Goal: Information Seeking & Learning: Learn about a topic

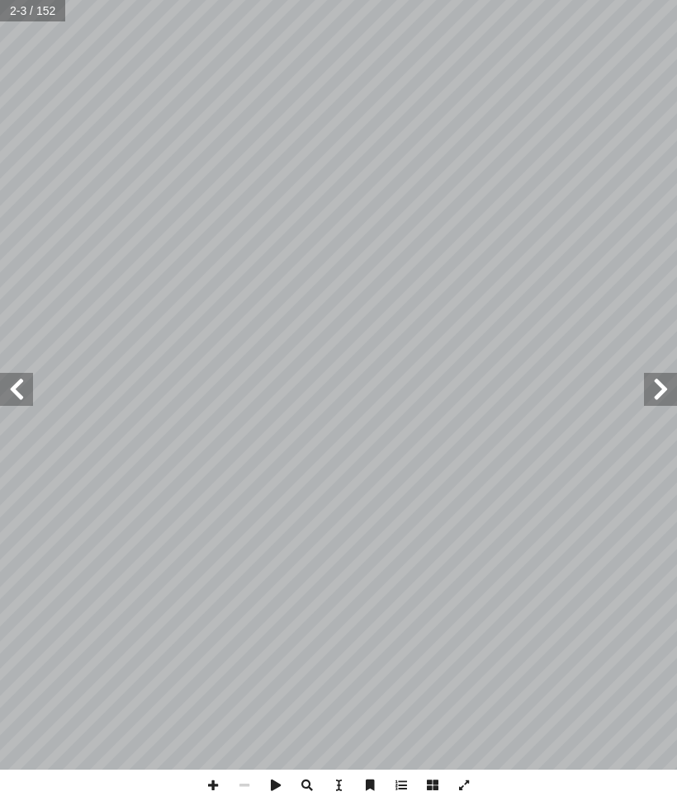
click at [660, 390] on span at bounding box center [660, 389] width 33 height 33
click at [656, 395] on span at bounding box center [660, 389] width 33 height 33
click at [10, 392] on span at bounding box center [16, 389] width 33 height 33
click at [22, 395] on span at bounding box center [16, 389] width 33 height 33
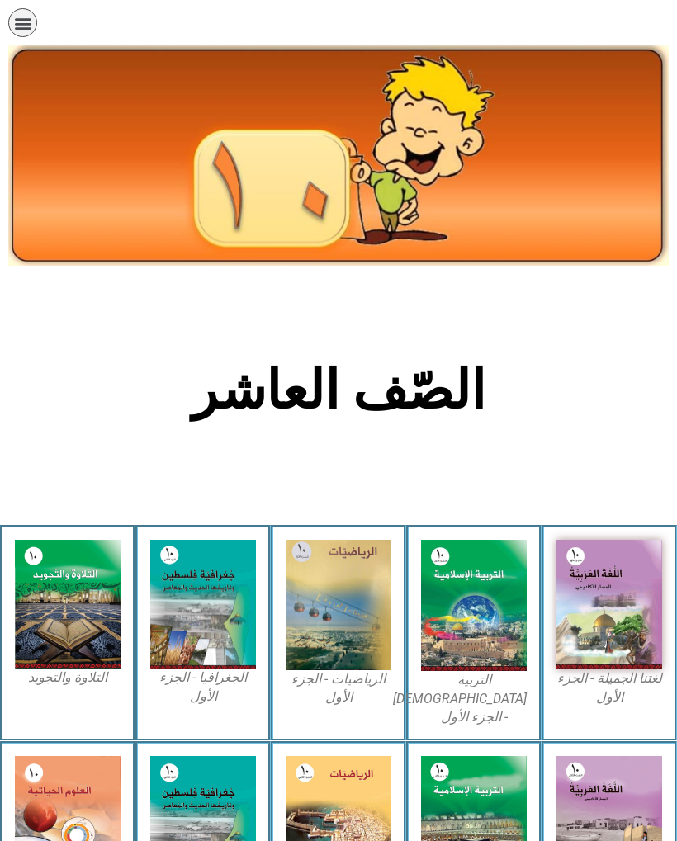
click at [499, 615] on img at bounding box center [474, 605] width 106 height 131
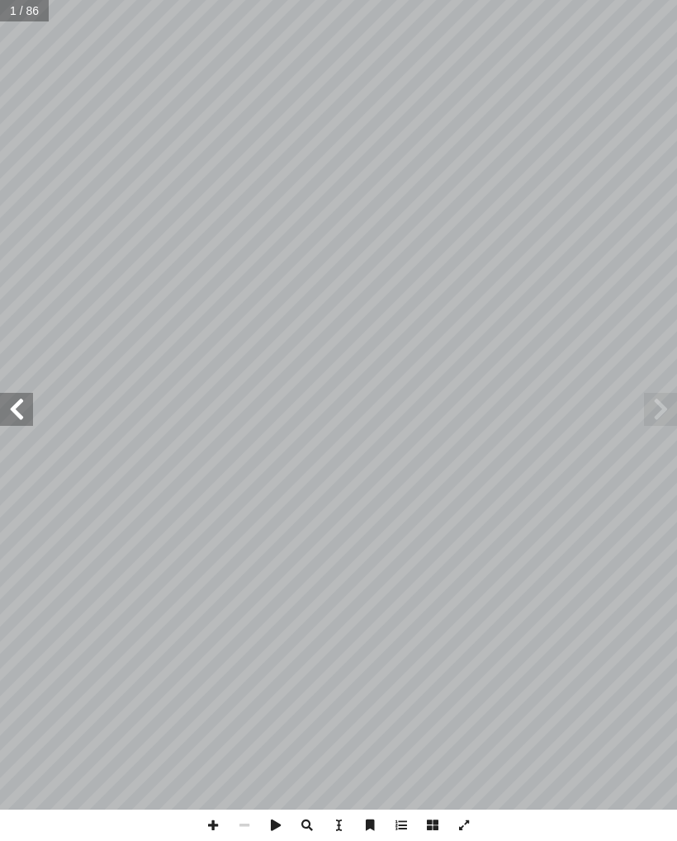
click at [27, 414] on span at bounding box center [16, 409] width 33 height 33
click at [11, 404] on span at bounding box center [16, 409] width 33 height 33
click at [31, 407] on span at bounding box center [16, 409] width 33 height 33
click at [645, 404] on span at bounding box center [660, 409] width 33 height 33
click at [24, 415] on span at bounding box center [16, 409] width 33 height 33
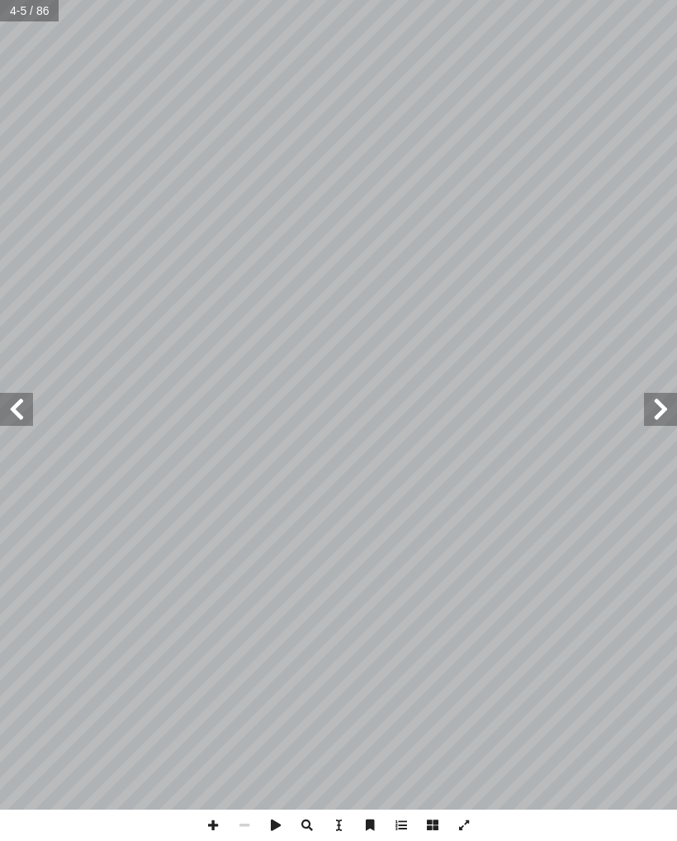
click at [26, 412] on span at bounding box center [16, 409] width 33 height 33
click at [23, 409] on span at bounding box center [16, 409] width 33 height 33
click at [21, 410] on span at bounding box center [16, 409] width 33 height 33
click at [676, 400] on span at bounding box center [660, 409] width 33 height 33
click at [669, 414] on span at bounding box center [660, 409] width 33 height 33
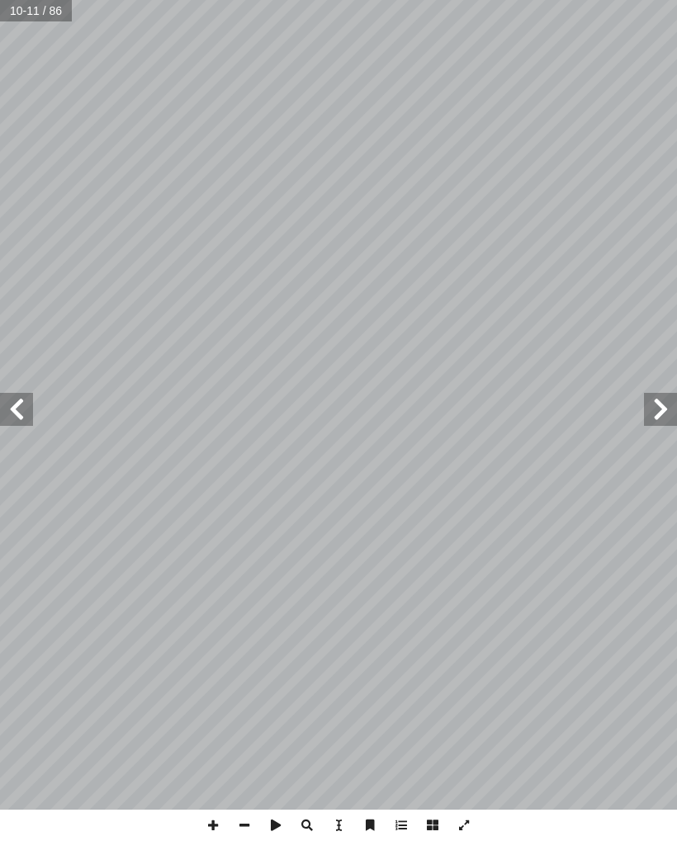
click at [657, 416] on span at bounding box center [660, 409] width 33 height 33
click at [663, 412] on span at bounding box center [660, 409] width 33 height 33
click at [27, 409] on span at bounding box center [16, 409] width 33 height 33
click at [29, 407] on span at bounding box center [16, 409] width 33 height 33
click at [24, 404] on span at bounding box center [16, 409] width 33 height 33
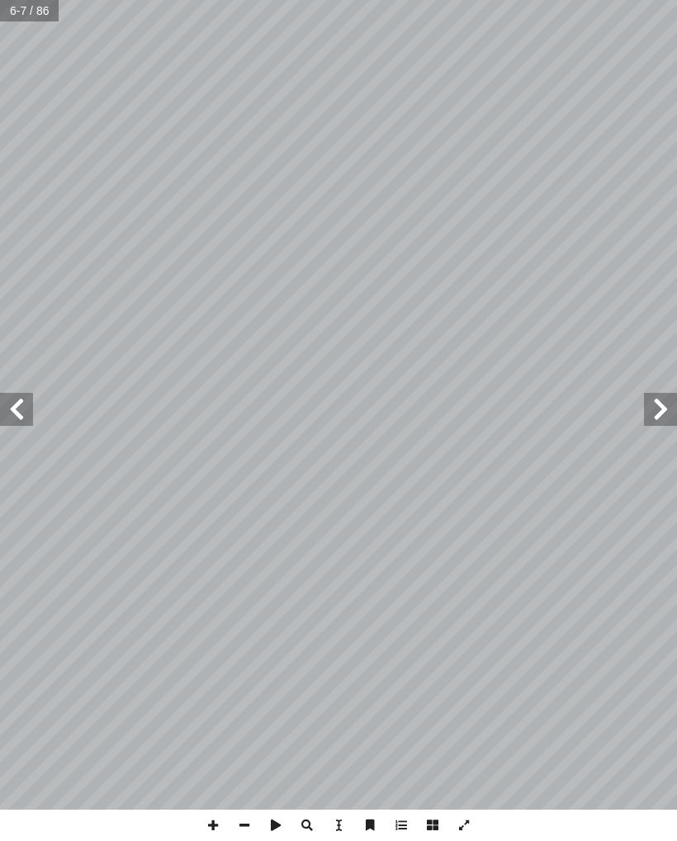
click at [11, 408] on span at bounding box center [16, 409] width 33 height 33
click at [25, 402] on span at bounding box center [16, 409] width 33 height 33
click at [664, 401] on span at bounding box center [660, 409] width 33 height 33
click at [669, 404] on span at bounding box center [660, 409] width 33 height 33
click at [658, 413] on span at bounding box center [660, 409] width 33 height 33
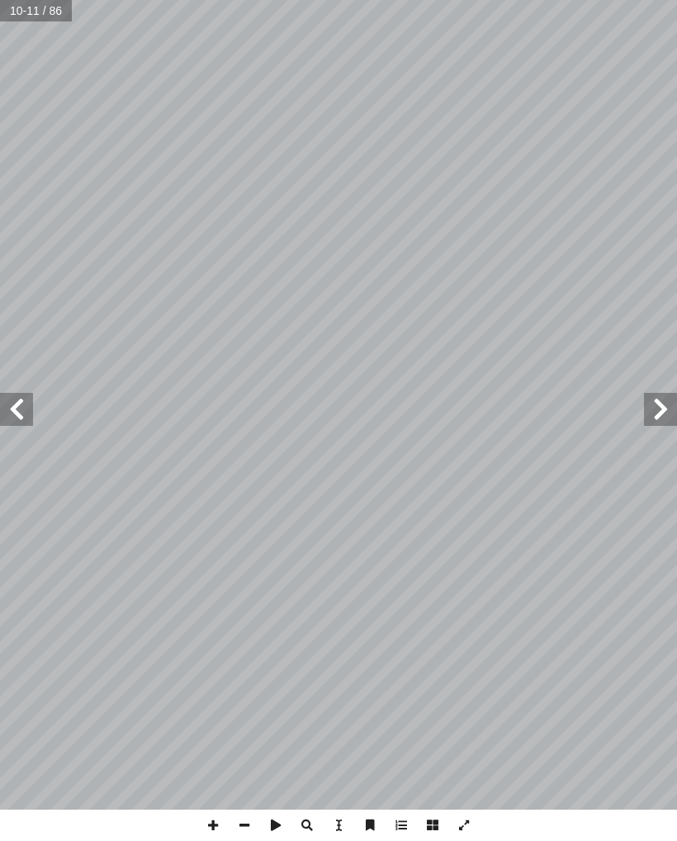
click at [14, 420] on span at bounding box center [16, 409] width 33 height 33
click at [21, 406] on span at bounding box center [16, 409] width 33 height 33
click at [26, 414] on span at bounding box center [16, 409] width 33 height 33
click at [654, 413] on span at bounding box center [660, 409] width 33 height 33
click at [655, 414] on span at bounding box center [660, 409] width 33 height 33
